Goal: Task Accomplishment & Management: Complete application form

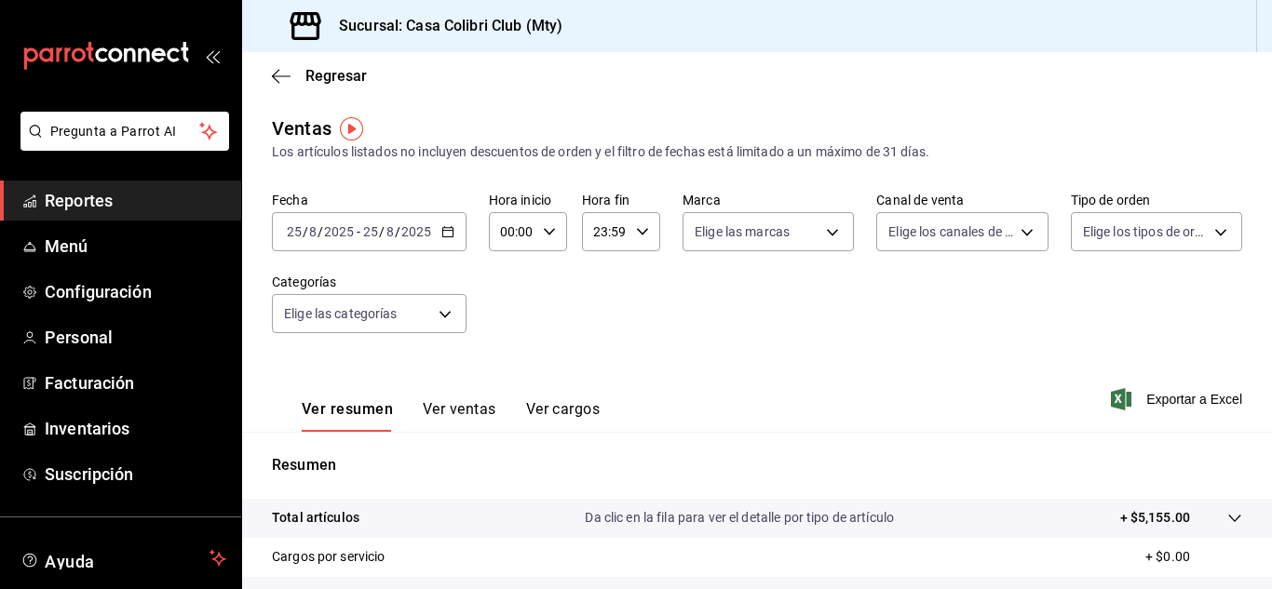
click at [385, 230] on input "8" at bounding box center [389, 231] width 9 height 15
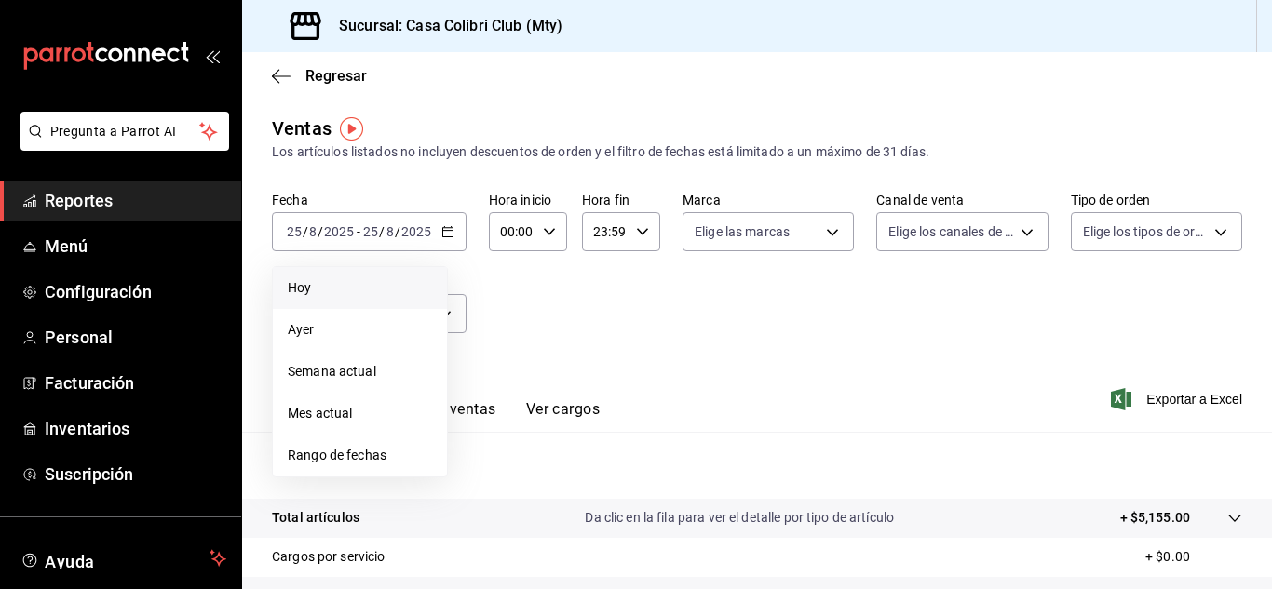
click at [391, 272] on li "Hoy" at bounding box center [360, 288] width 174 height 42
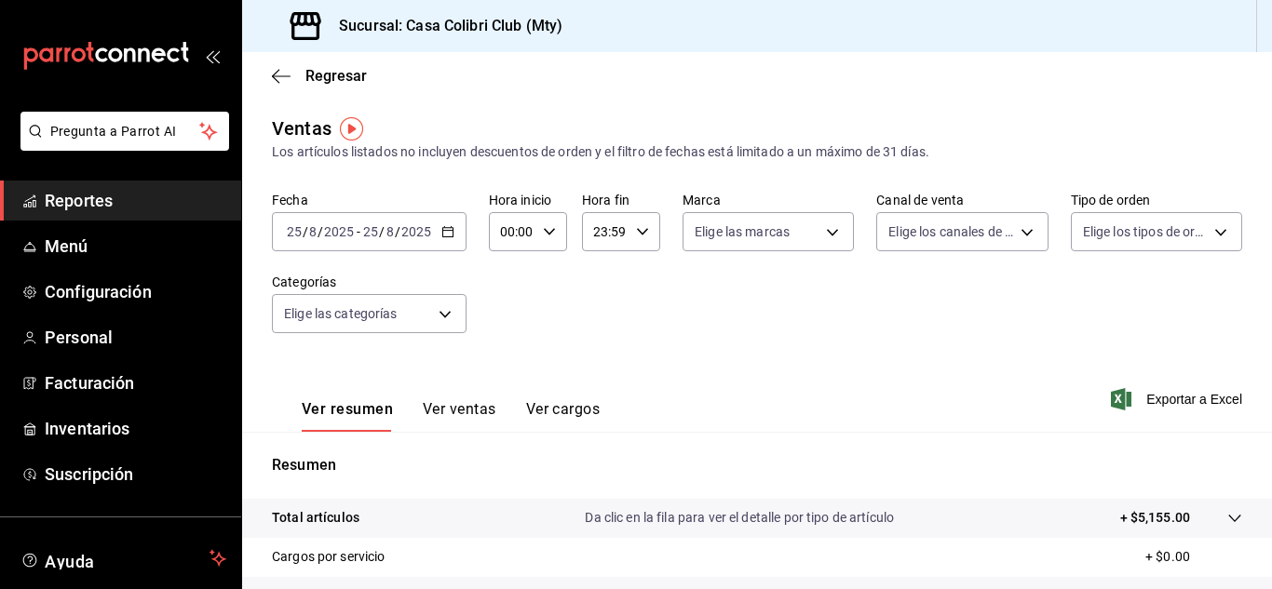
click at [328, 228] on input "2025" at bounding box center [339, 231] width 32 height 15
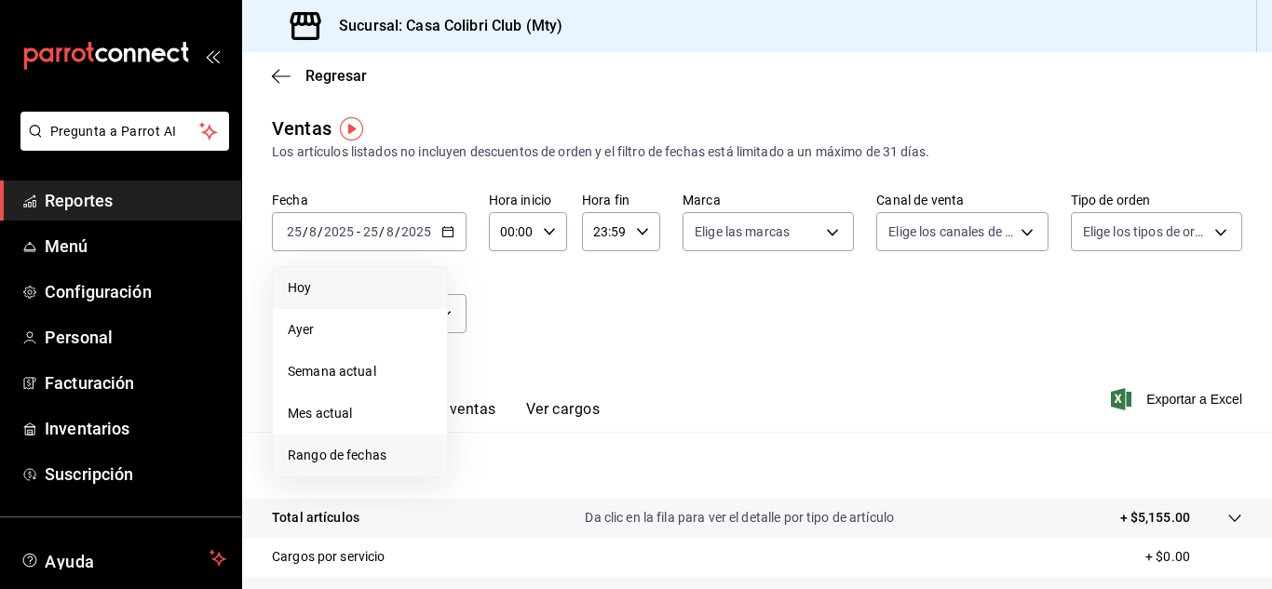
click at [361, 460] on span "Rango de fechas" at bounding box center [360, 456] width 144 height 20
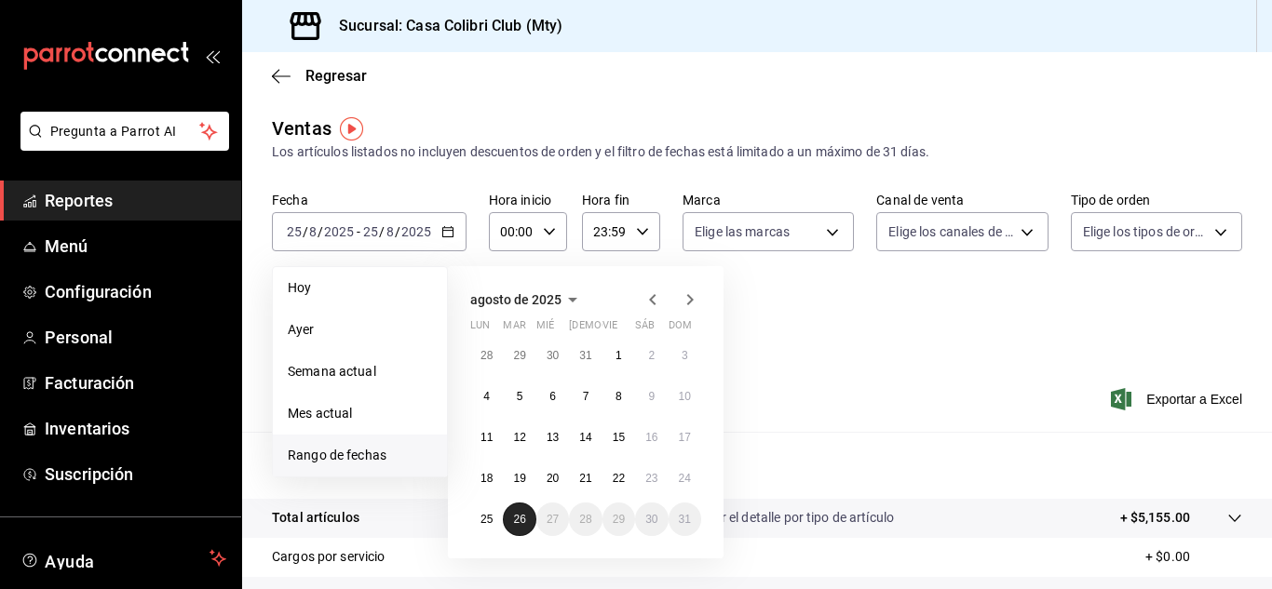
click at [521, 518] on abbr "26" at bounding box center [519, 519] width 12 height 13
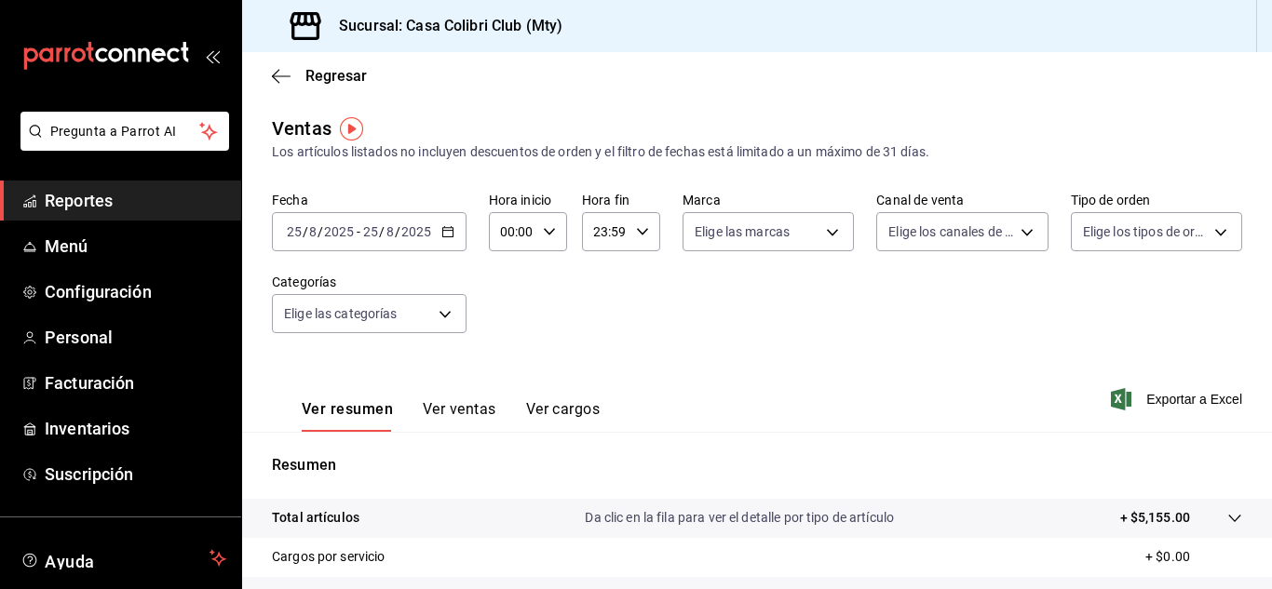
click at [830, 378] on div "Ver resumen Ver ventas Ver cargos Exportar a Excel" at bounding box center [757, 394] width 1030 height 76
click at [364, 208] on div "Fecha 2025-08-25 25 / 8 / 2025 - 2025-08-25 25 / 8 / 2025" at bounding box center [369, 222] width 195 height 60
click at [365, 230] on input "25" at bounding box center [370, 231] width 17 height 15
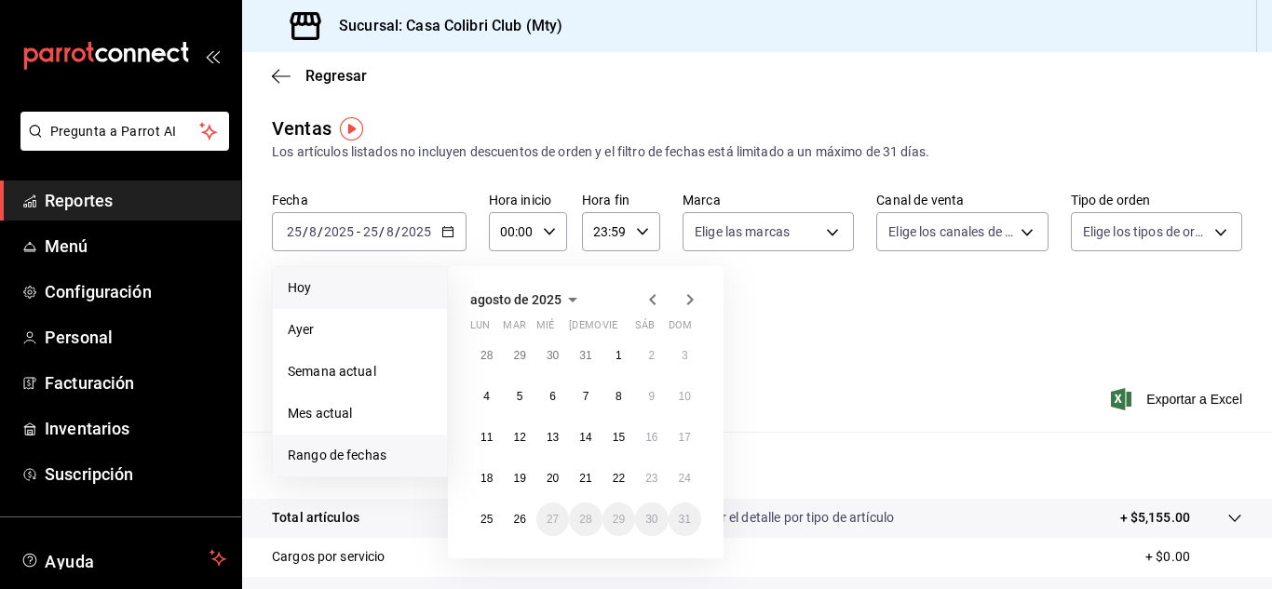
click at [349, 290] on span "Hoy" at bounding box center [360, 288] width 144 height 20
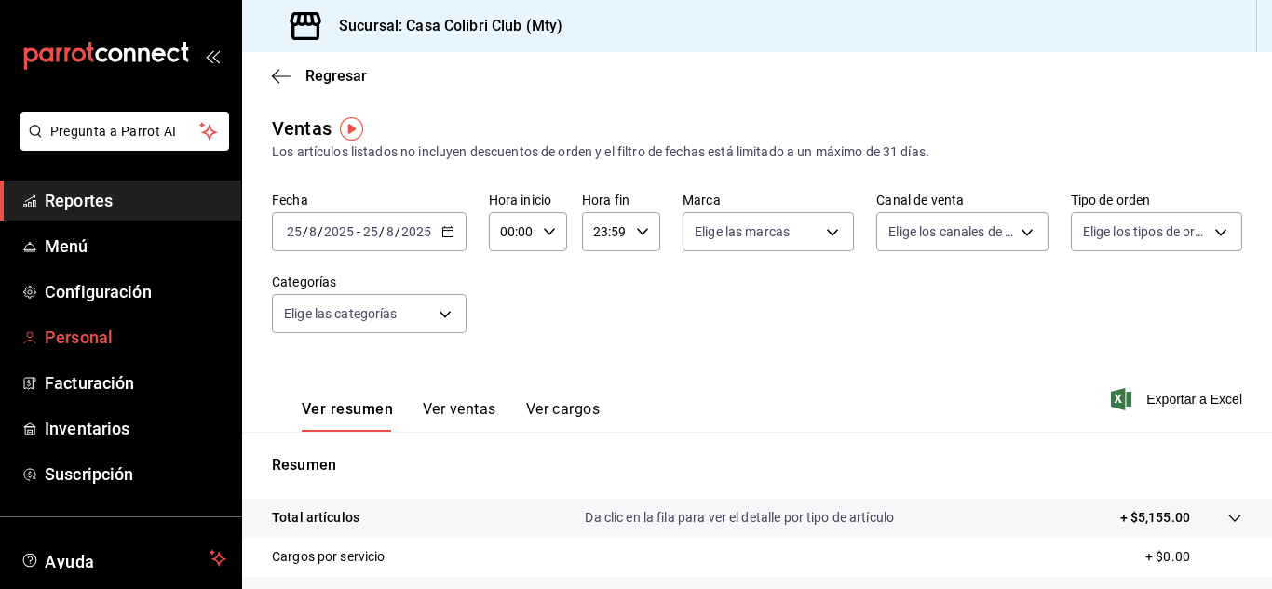
click at [79, 335] on span "Personal" at bounding box center [136, 337] width 182 height 25
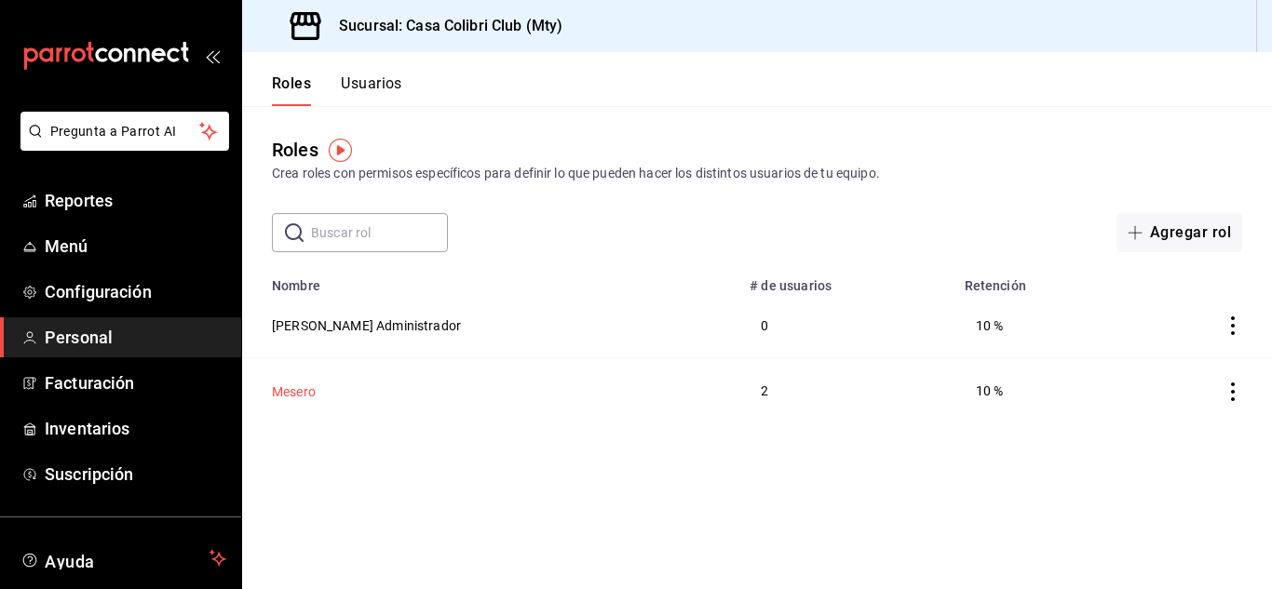
click at [300, 393] on button "Mesero" at bounding box center [294, 392] width 44 height 19
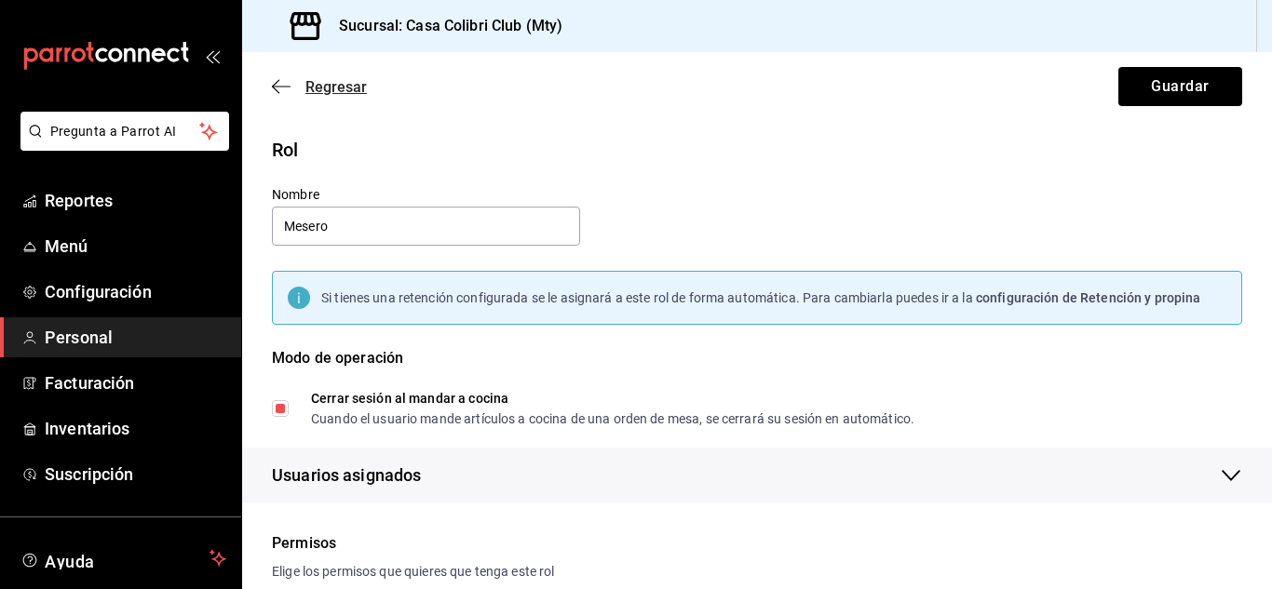
click at [272, 89] on icon "button" at bounding box center [281, 86] width 19 height 17
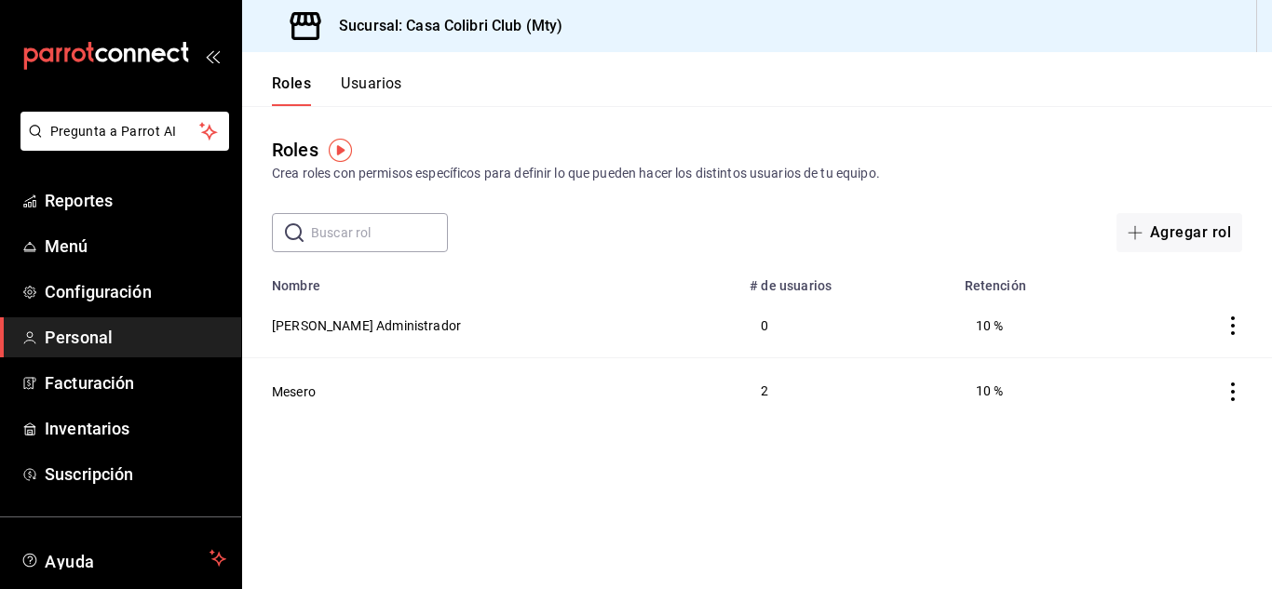
click at [356, 77] on button "Usuarios" at bounding box center [371, 90] width 61 height 32
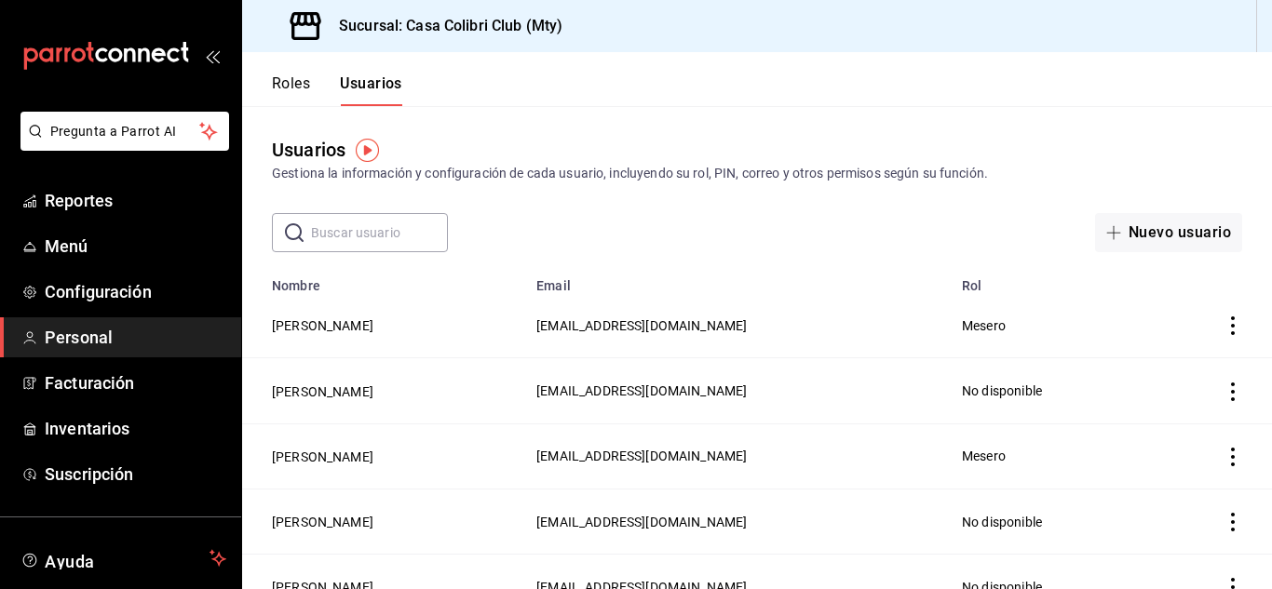
click at [1224, 319] on icon "actions" at bounding box center [1233, 326] width 19 height 19
click at [325, 395] on div at bounding box center [636, 294] width 1272 height 589
click at [325, 395] on button "[PERSON_NAME]" at bounding box center [322, 392] width 101 height 19
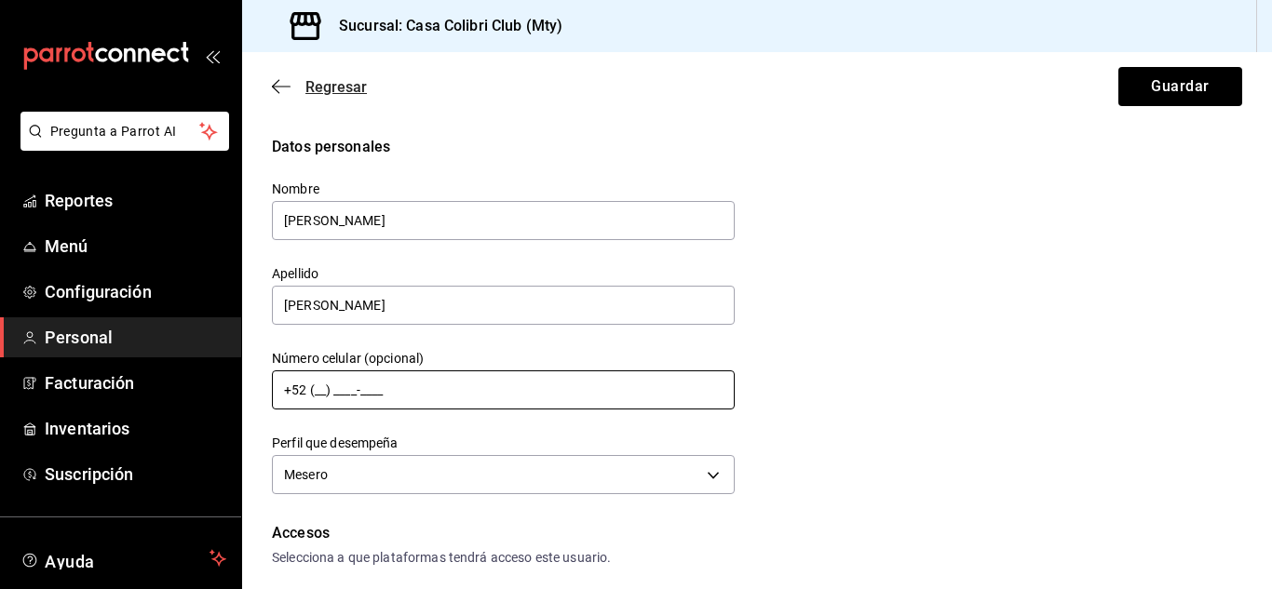
drag, startPoint x: 325, startPoint y: 395, endPoint x: 286, endPoint y: 89, distance: 307.9
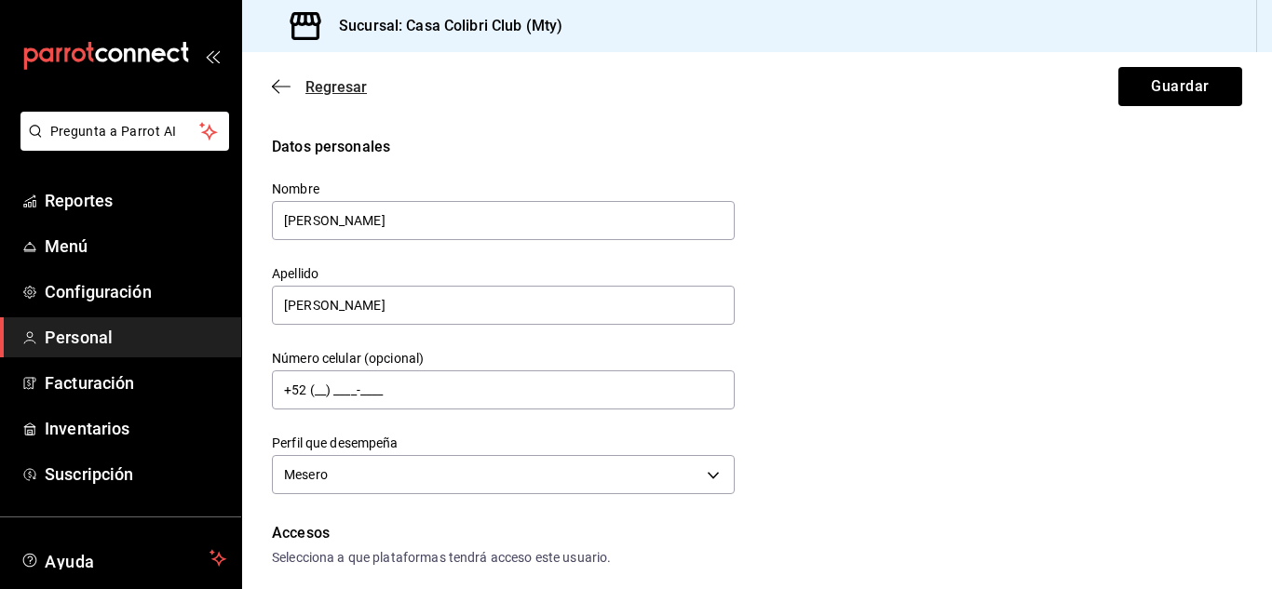
click at [286, 89] on icon "button" at bounding box center [281, 86] width 19 height 17
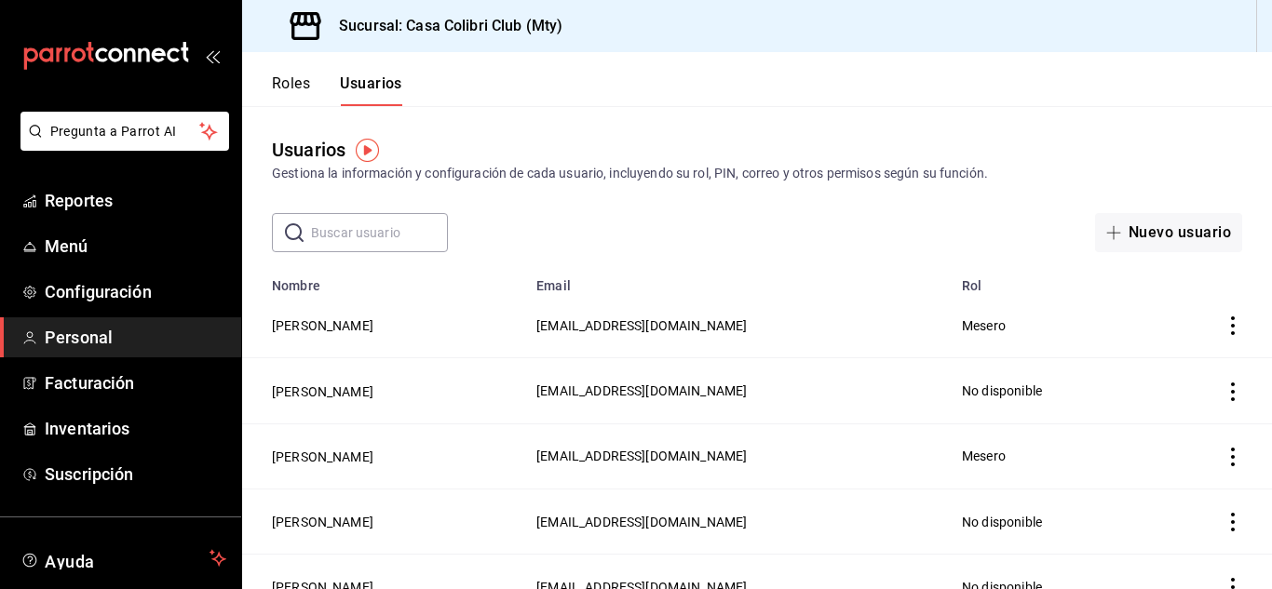
click at [1224, 453] on icon "actions" at bounding box center [1233, 457] width 19 height 19
click at [1147, 430] on span "Duplicar" at bounding box center [1134, 429] width 81 height 22
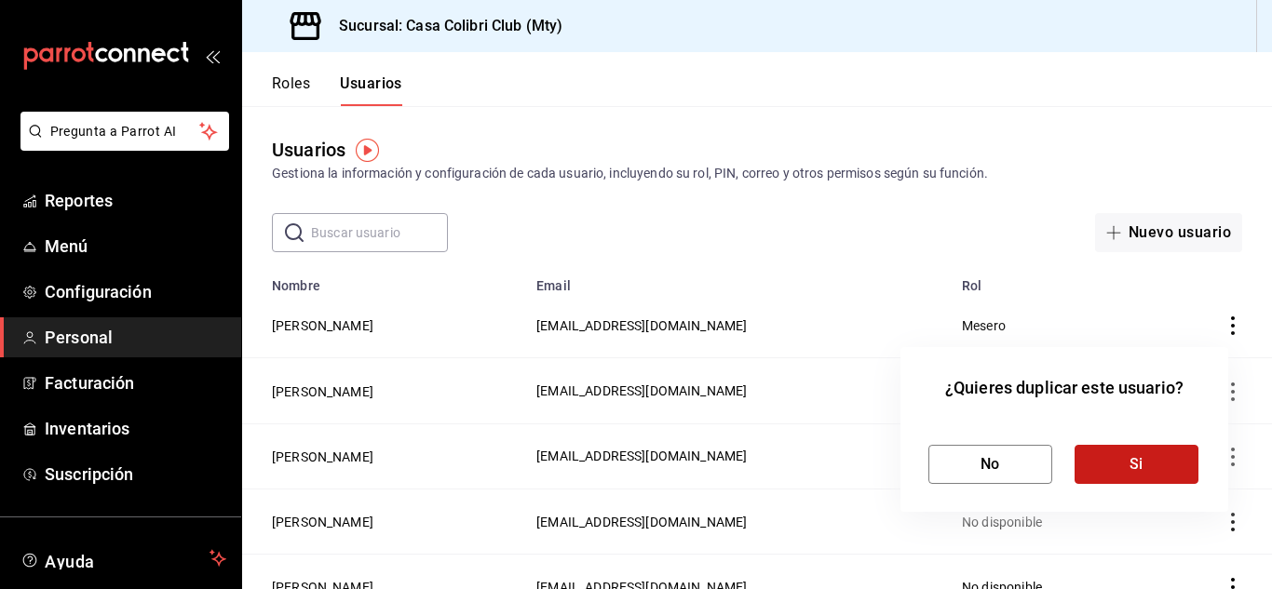
click at [1115, 475] on button "Si" at bounding box center [1137, 464] width 124 height 39
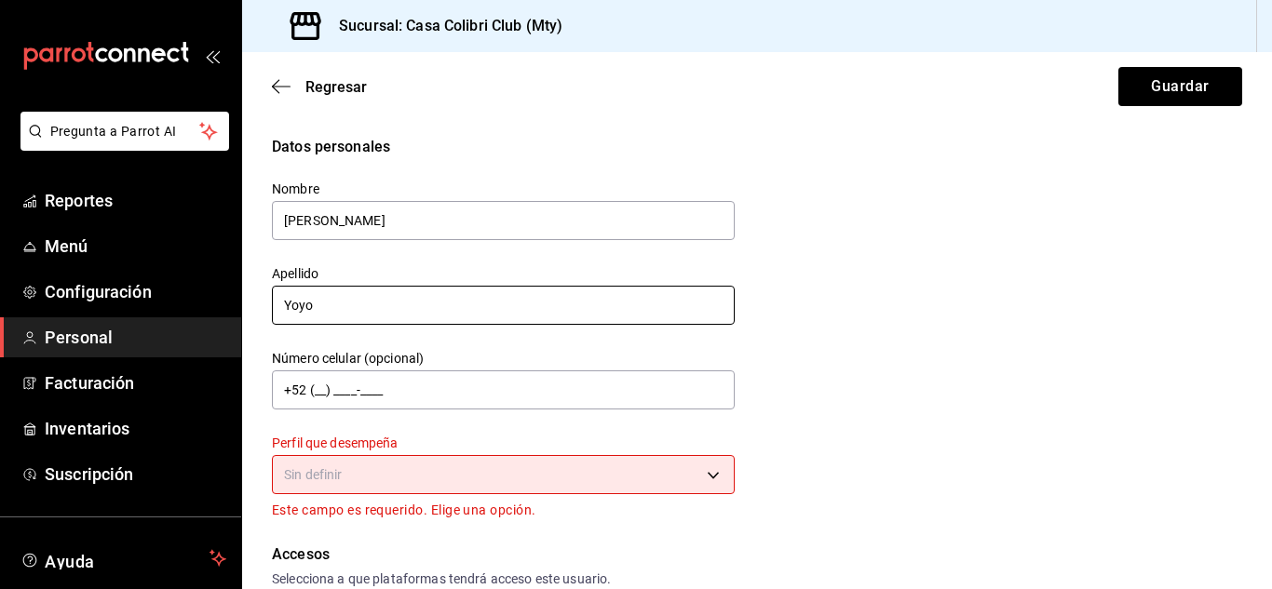
drag, startPoint x: 331, startPoint y: 299, endPoint x: 201, endPoint y: 317, distance: 130.6
click at [201, 317] on div "Pregunta a Parrot AI Reportes Menú Configuración Personal Facturación Inventari…" at bounding box center [636, 294] width 1272 height 589
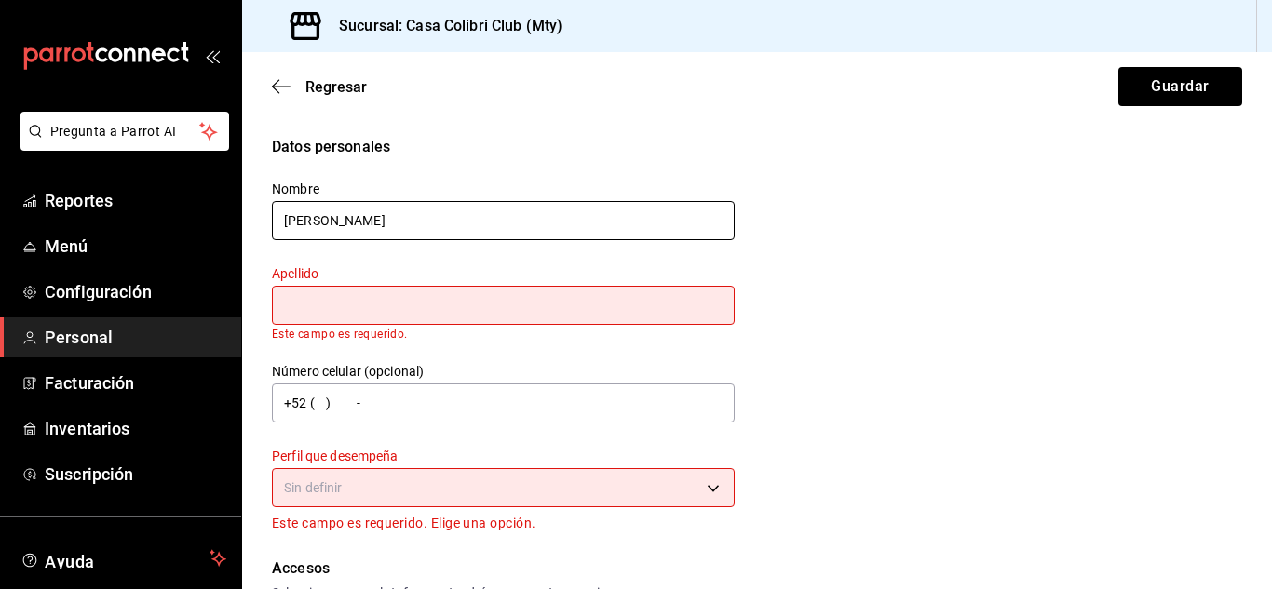
drag, startPoint x: 379, startPoint y: 218, endPoint x: 186, endPoint y: 224, distance: 192.9
click at [186, 224] on div "Pregunta a Parrot AI Reportes Menú Configuración Personal Facturación Inventari…" at bounding box center [636, 294] width 1272 height 589
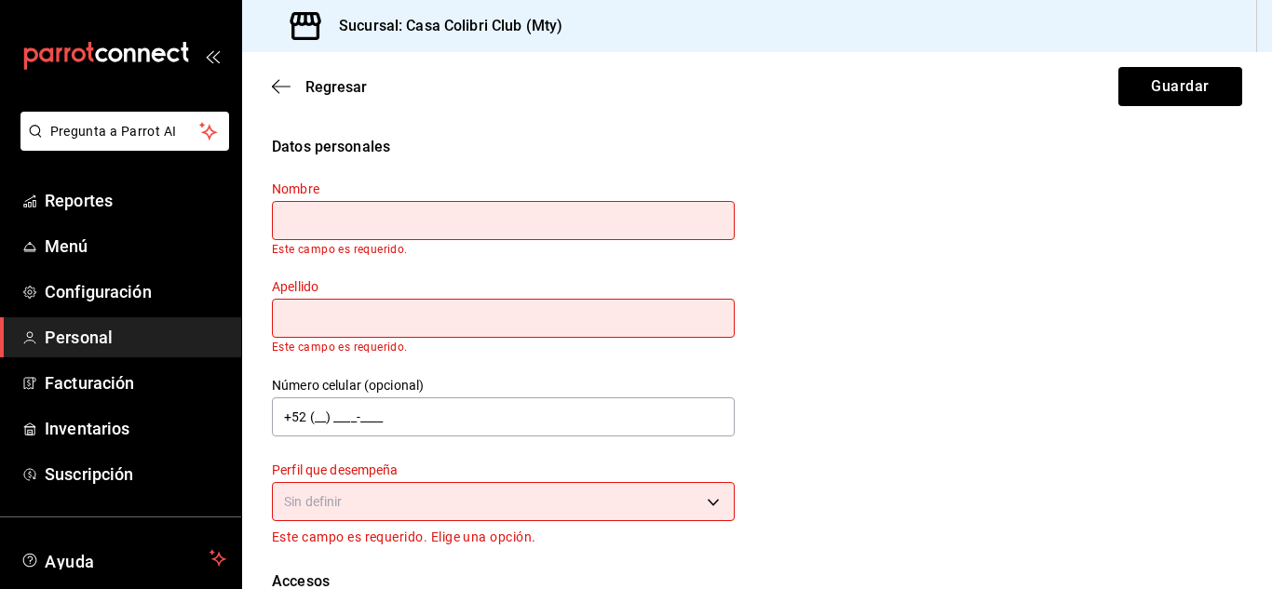
type input ">"
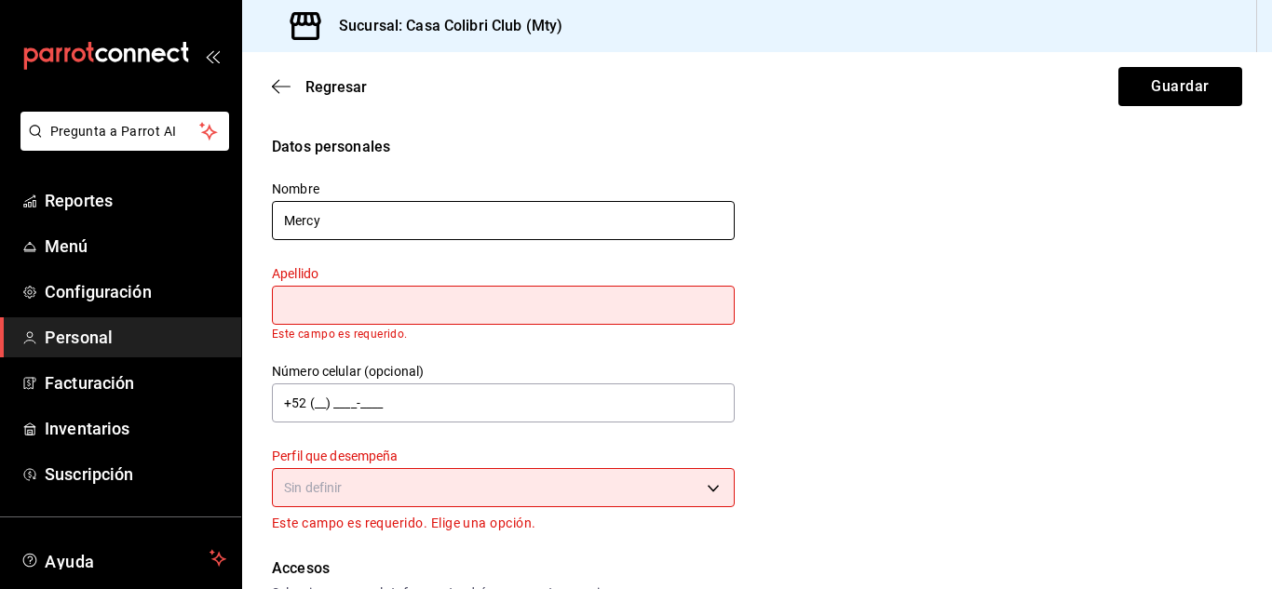
type input "Mercy"
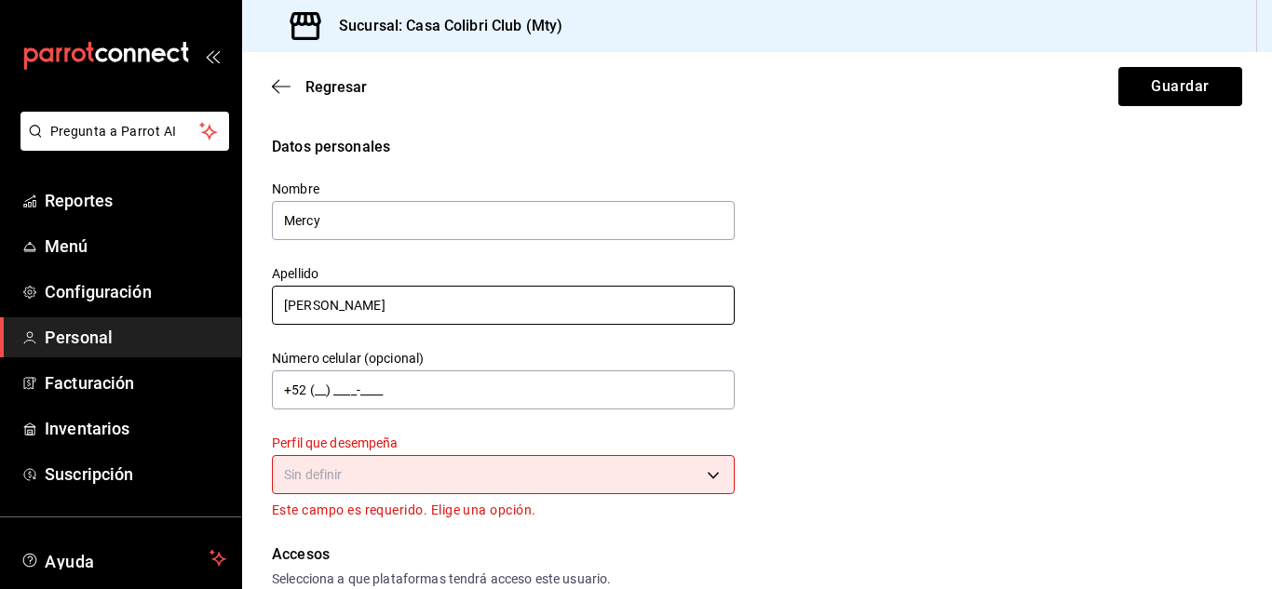
type input "Castillo"
click at [521, 476] on body "Pregunta a Parrot AI Reportes Menú Configuración Personal Facturación Inventari…" at bounding box center [636, 294] width 1272 height 589
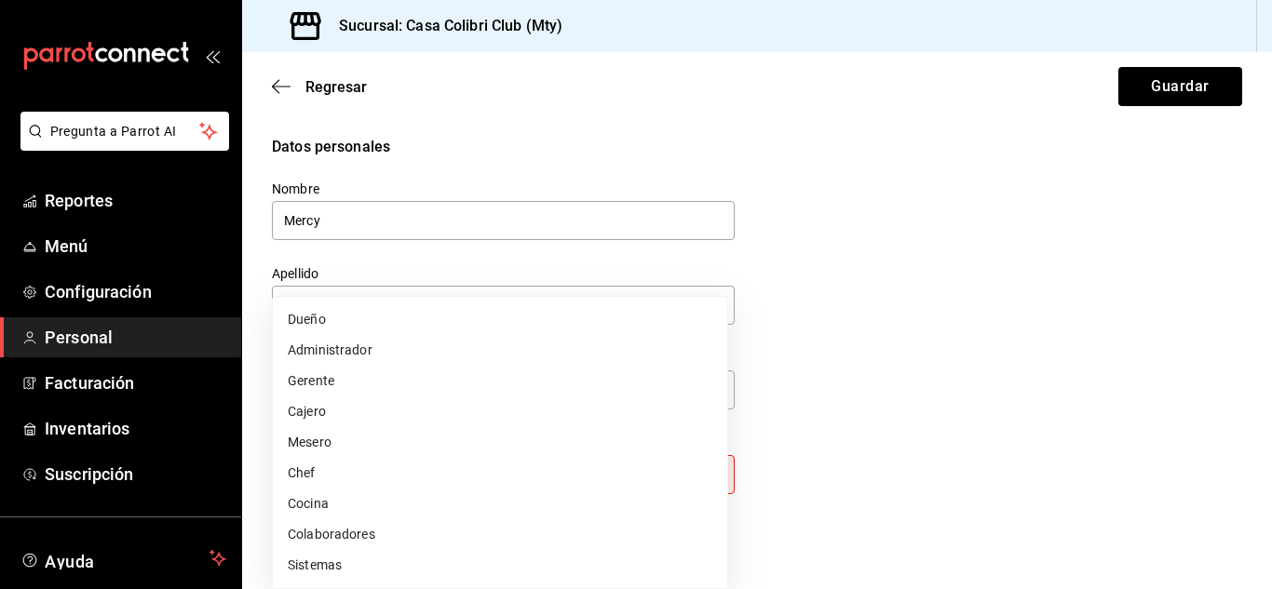
click at [507, 448] on li "Mesero" at bounding box center [500, 442] width 454 height 31
type input "WAITER"
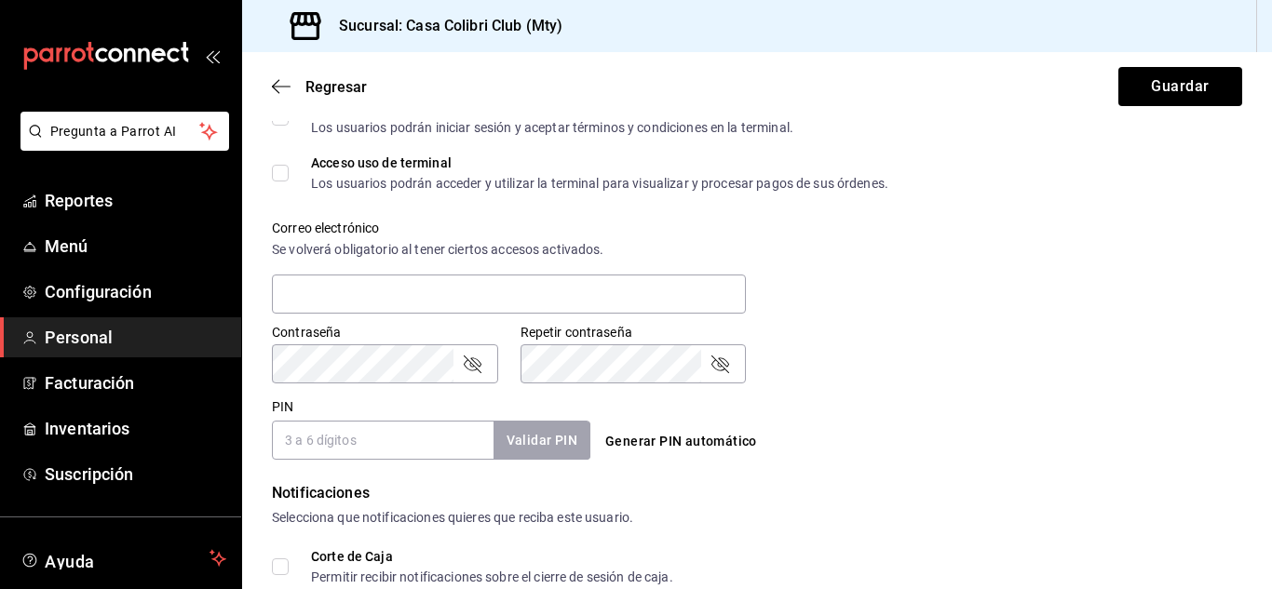
scroll to position [607, 0]
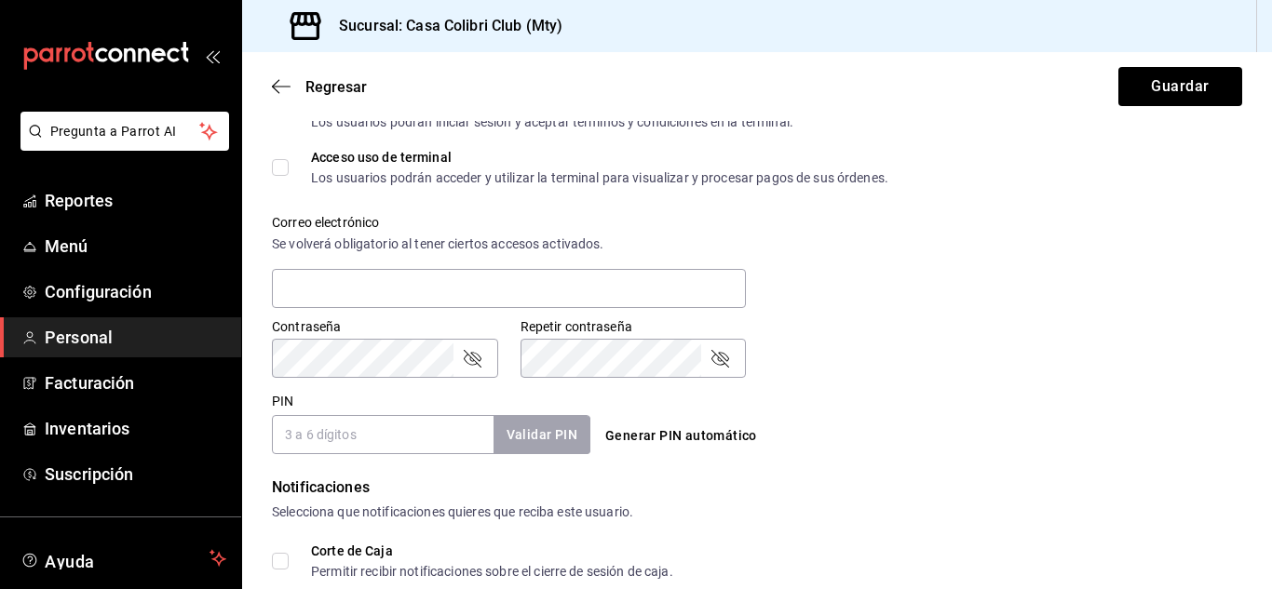
click at [340, 444] on input "PIN" at bounding box center [383, 434] width 222 height 39
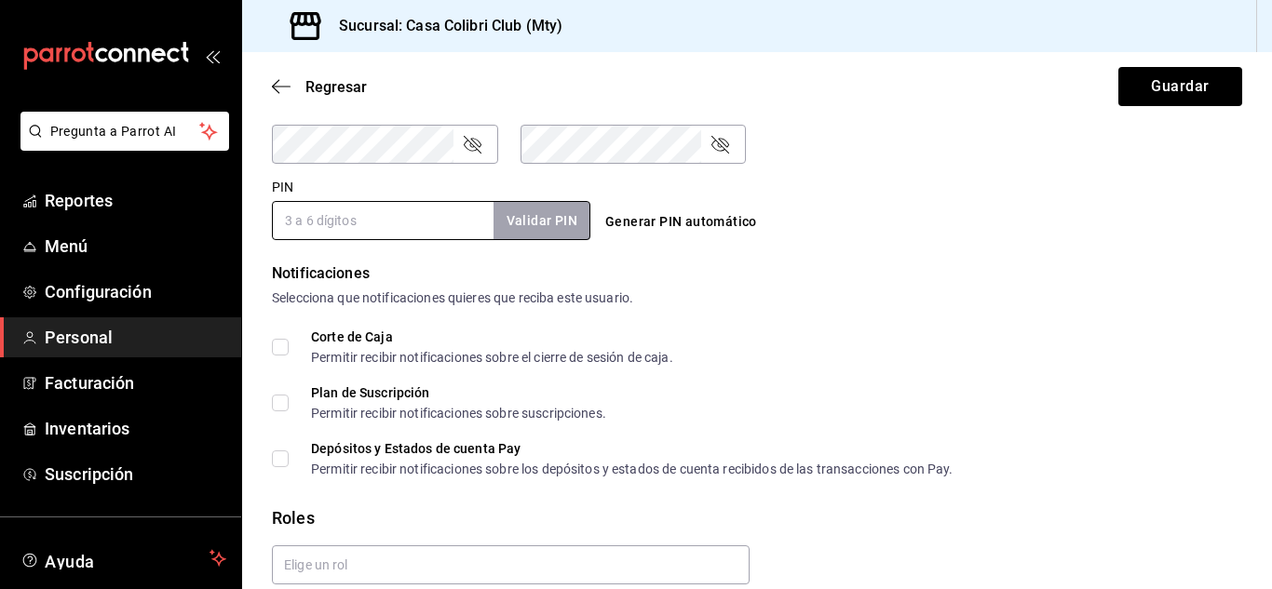
scroll to position [832, 0]
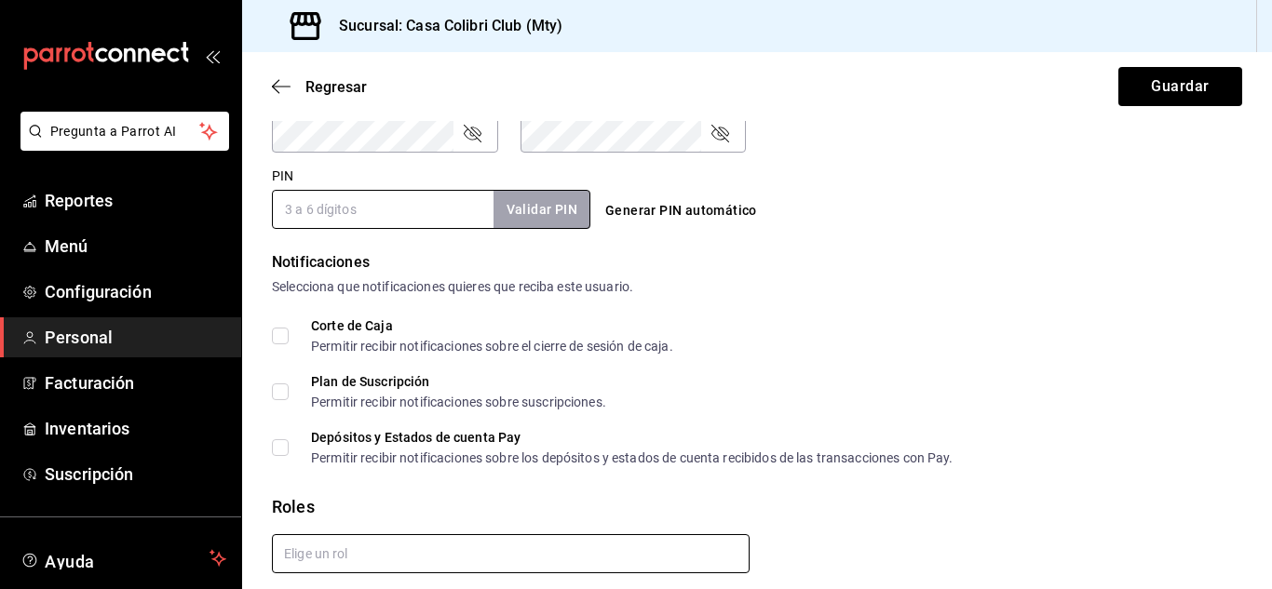
click at [501, 560] on input "text" at bounding box center [511, 553] width 478 height 39
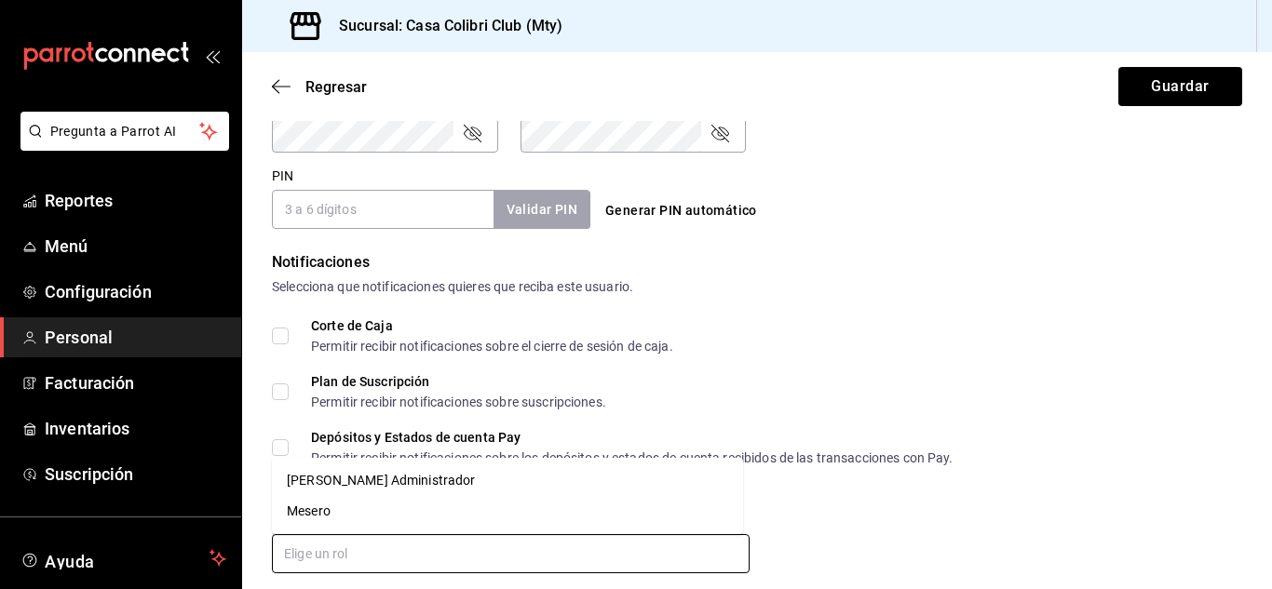
click at [468, 525] on li "Mesero" at bounding box center [507, 511] width 471 height 31
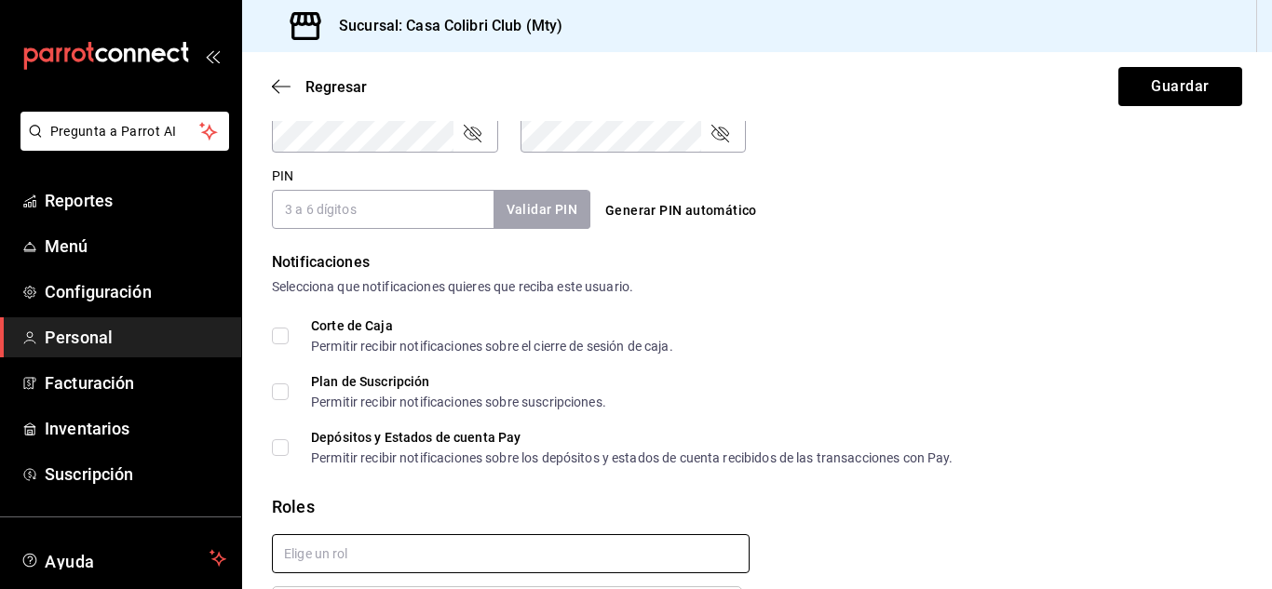
checkbox input "true"
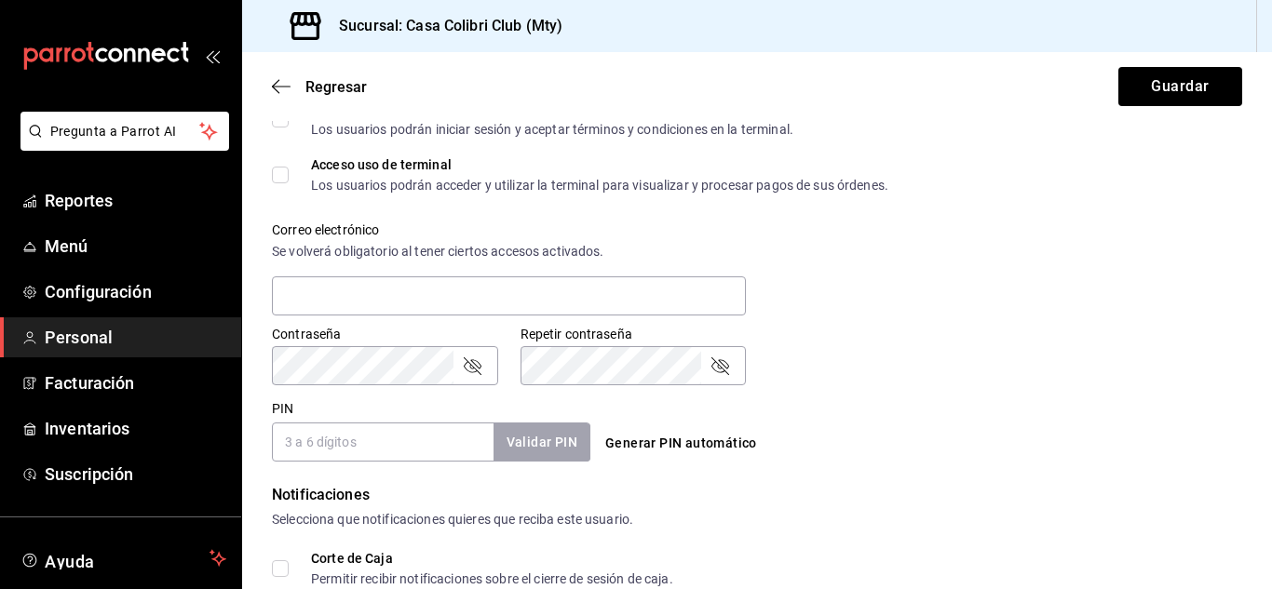
scroll to position [622, 0]
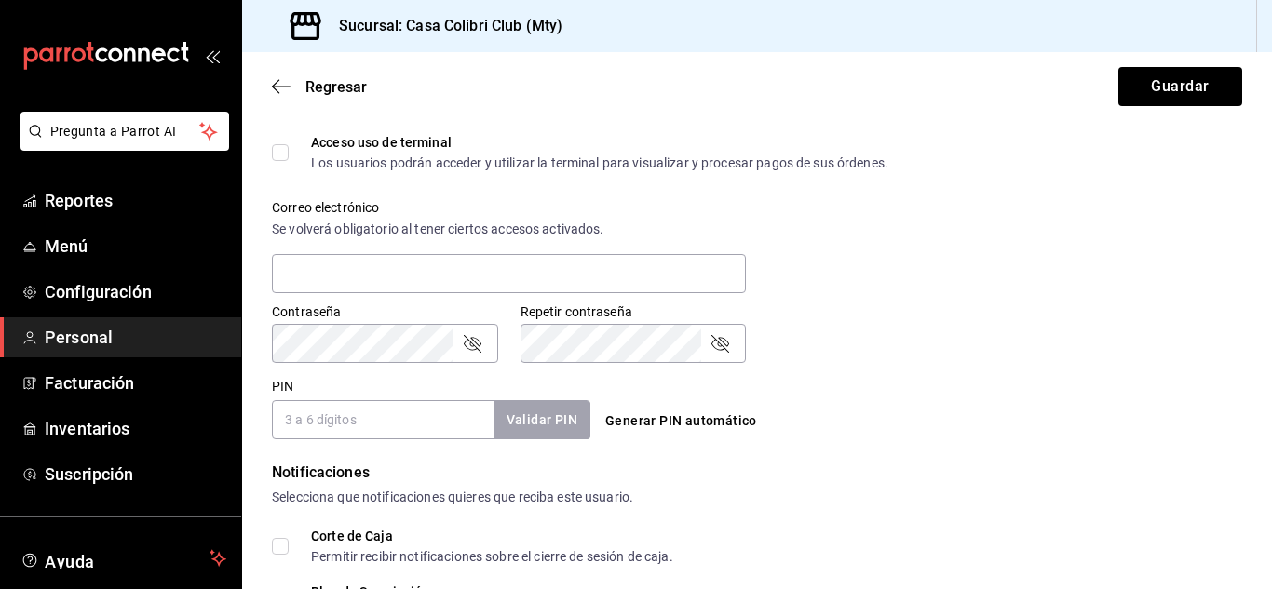
click at [435, 437] on input "PIN" at bounding box center [383, 419] width 222 height 39
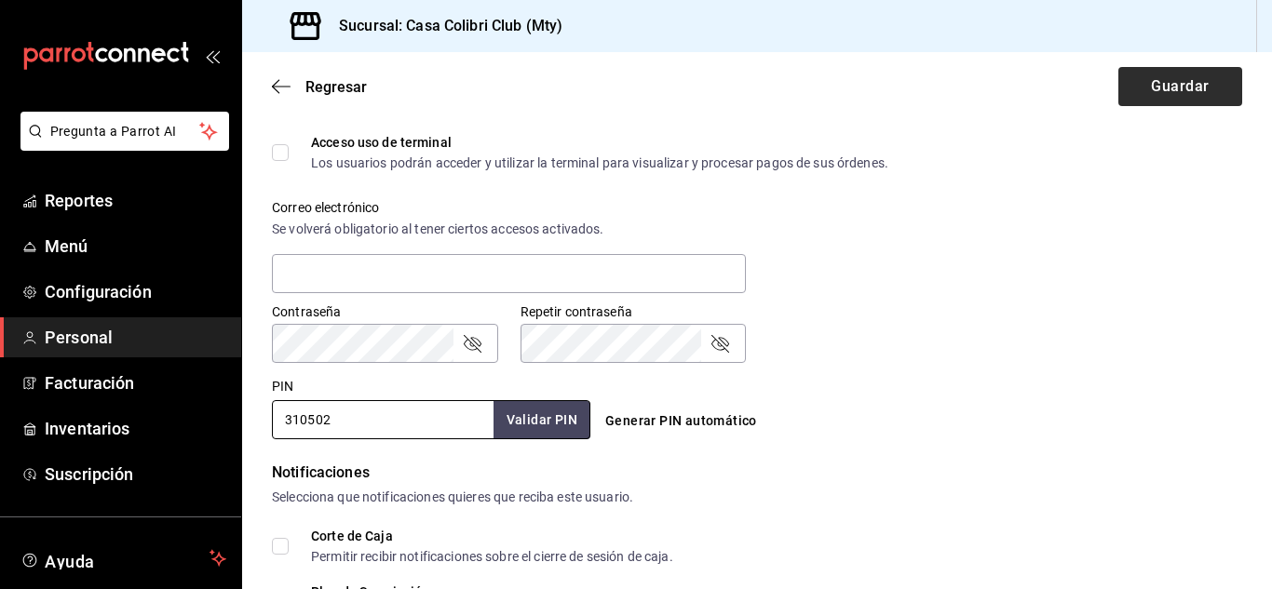
type input "310502"
click at [1170, 83] on button "Guardar" at bounding box center [1180, 86] width 124 height 39
